Goal: Information Seeking & Learning: Compare options

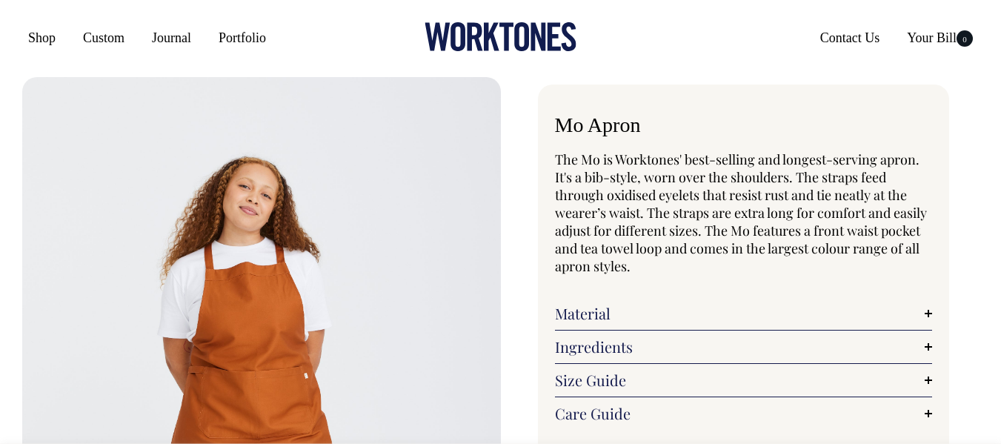
select select "Khaki"
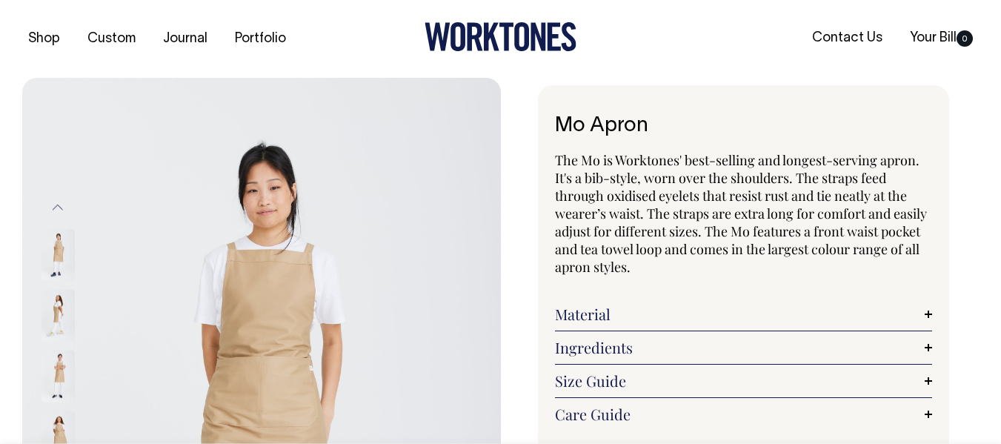
select select "Khaki"
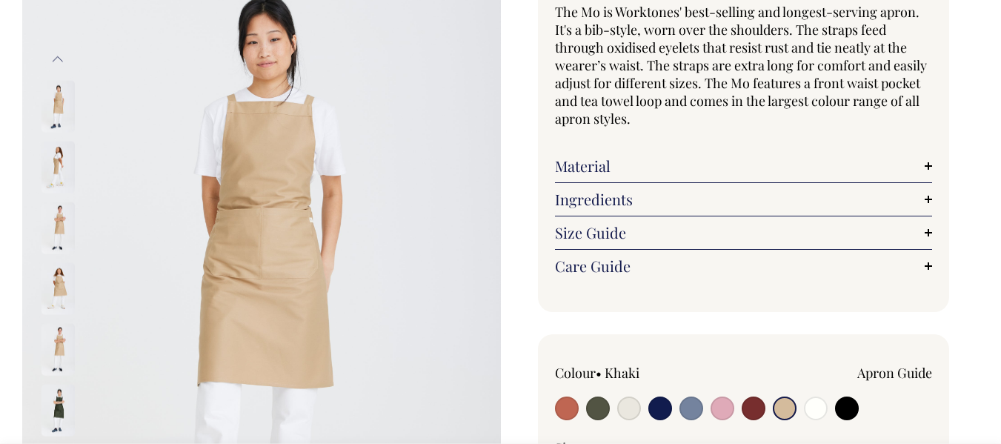
scroll to position [178, 0]
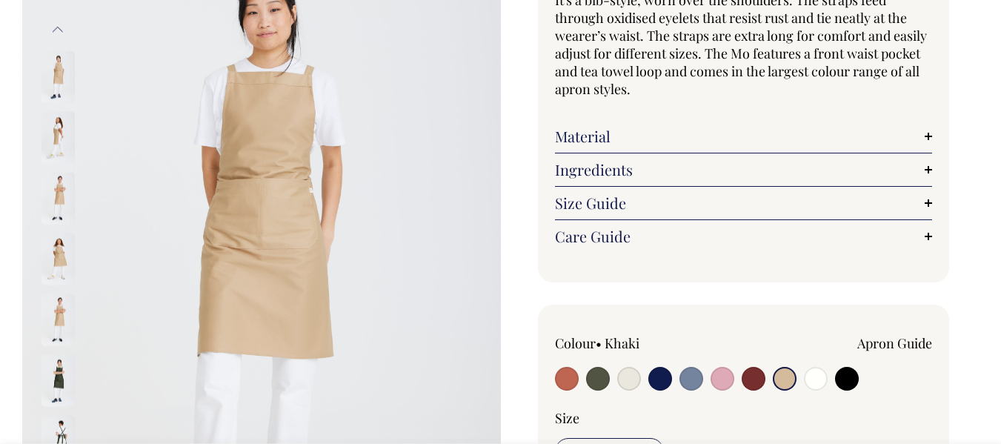
click at [680, 379] on input "radio" at bounding box center [692, 379] width 24 height 24
radio input "true"
select select "Blue/Grey"
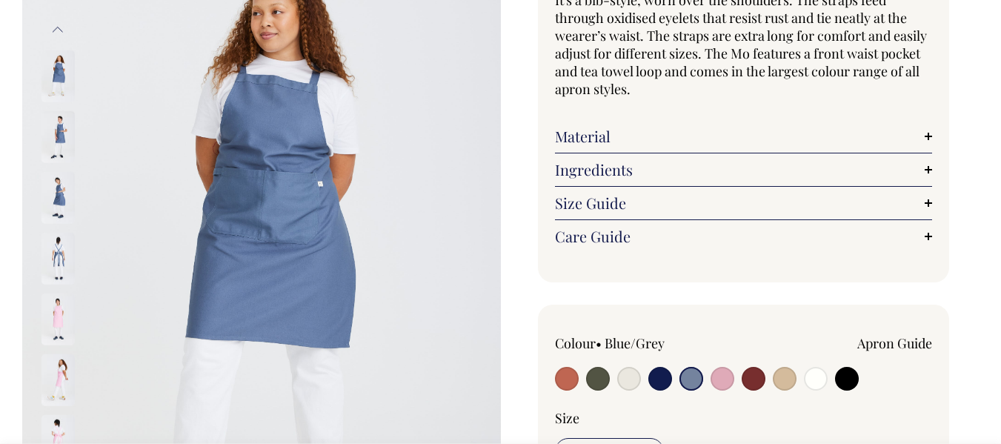
click at [53, 245] on img at bounding box center [57, 259] width 33 height 52
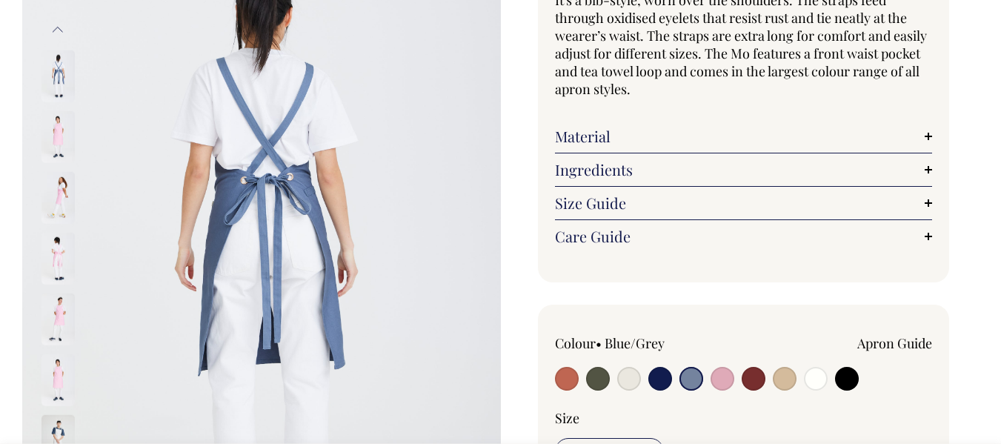
click at [60, 30] on button "Previous" at bounding box center [58, 29] width 22 height 33
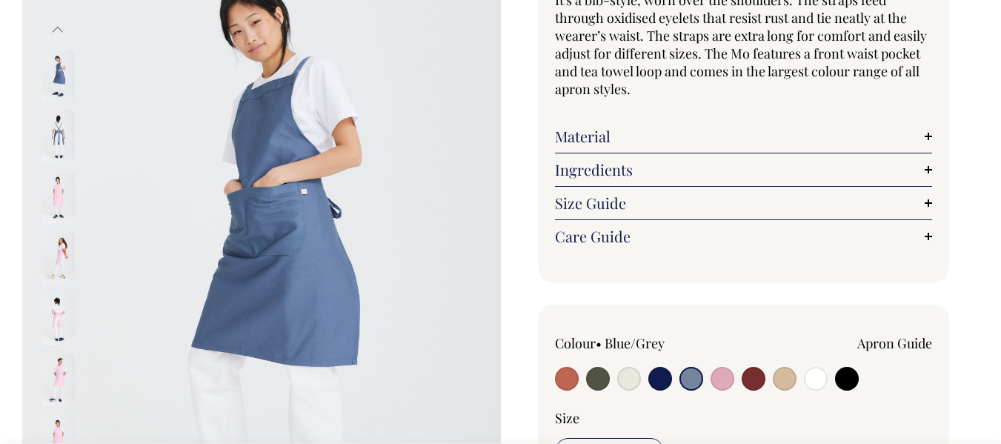
click at [58, 58] on img at bounding box center [57, 76] width 33 height 52
click at [58, 28] on button "Previous" at bounding box center [58, 29] width 22 height 33
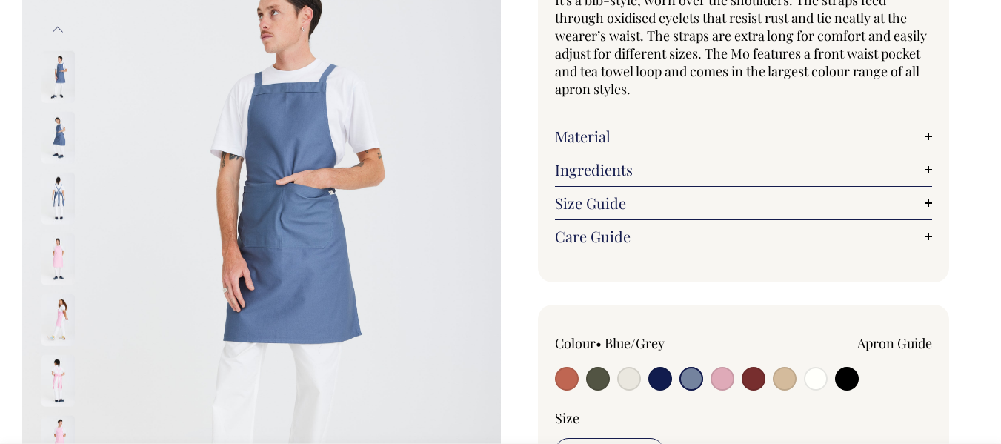
click at [58, 65] on img at bounding box center [57, 76] width 33 height 52
click at [59, 27] on button "Previous" at bounding box center [58, 29] width 22 height 33
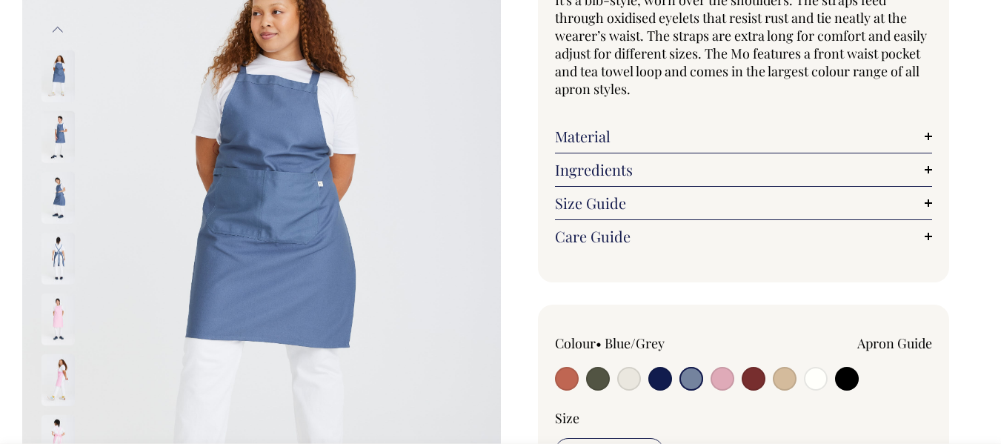
click at [786, 385] on input "radio" at bounding box center [785, 379] width 24 height 24
radio input "true"
select select "Khaki"
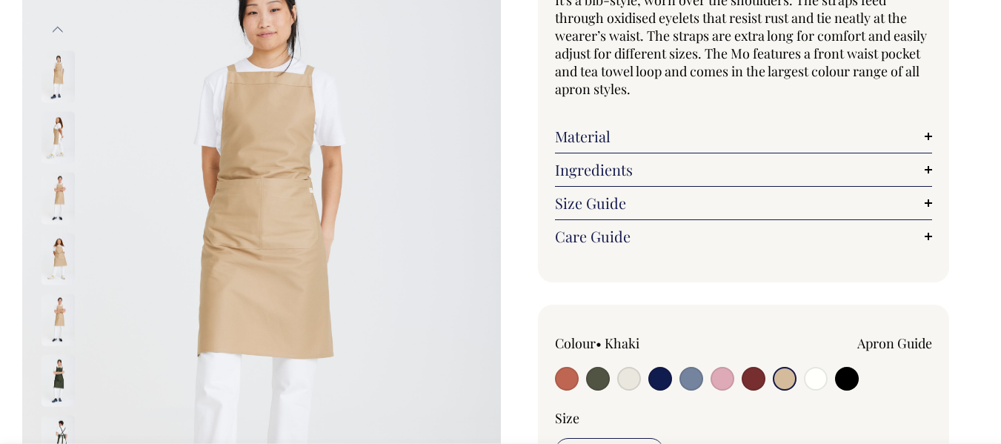
click at [632, 379] on input "radio" at bounding box center [629, 379] width 24 height 24
radio input "true"
select select "Natural"
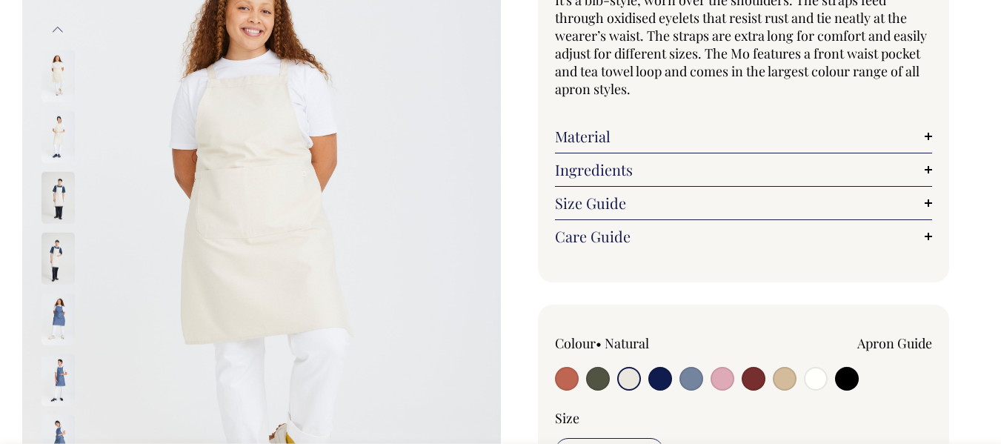
click at [567, 376] on input "radio" at bounding box center [567, 379] width 24 height 24
radio input "true"
select select "Rust"
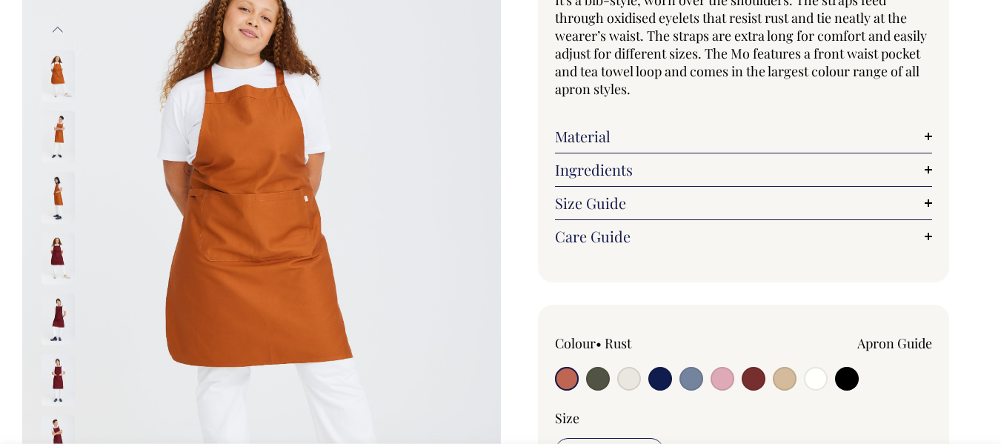
click at [687, 382] on input "radio" at bounding box center [692, 379] width 24 height 24
radio input "true"
select select "Blue/Grey"
